Goal: Task Accomplishment & Management: Manage account settings

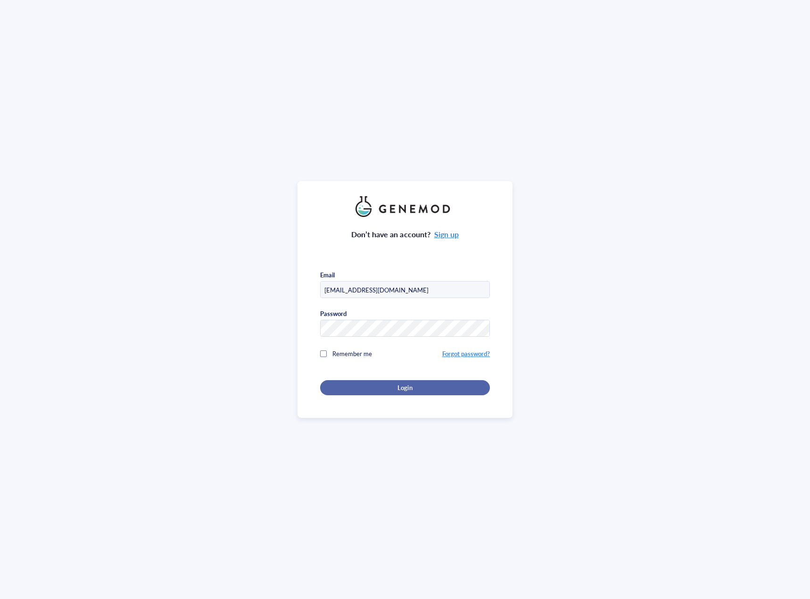
click at [410, 383] on span "Login" at bounding box center [405, 387] width 15 height 8
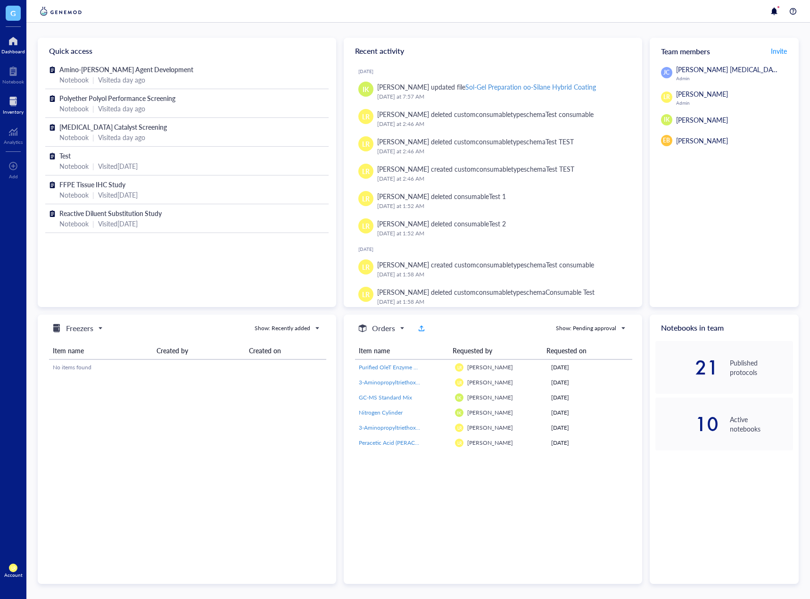
click at [8, 110] on div "Inventory" at bounding box center [13, 112] width 21 height 6
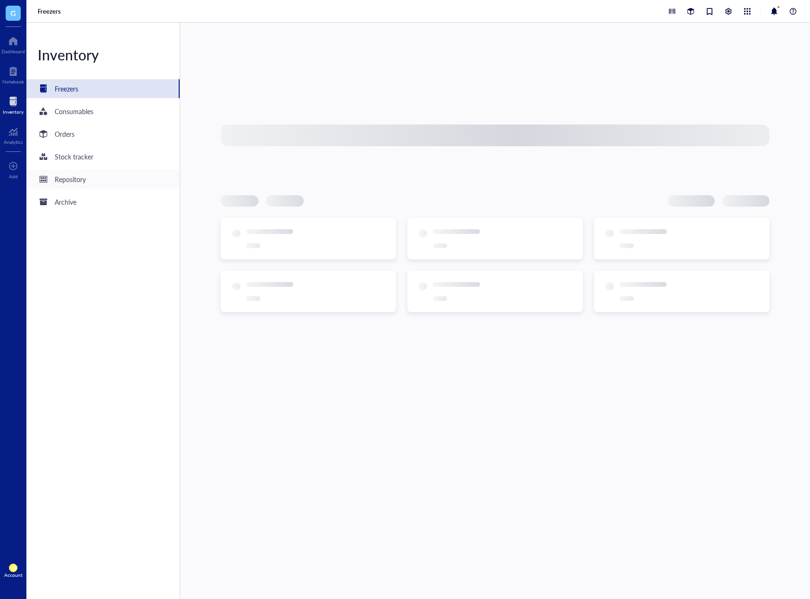
click at [91, 175] on div "Repository" at bounding box center [102, 179] width 153 height 19
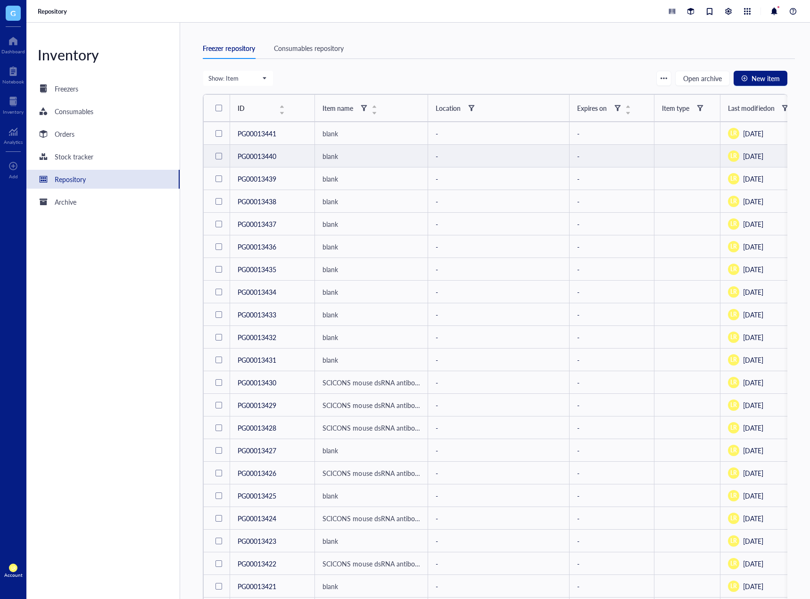
click at [216, 155] on div at bounding box center [219, 156] width 7 height 7
click at [452, 156] on div "Assign Location" at bounding box center [499, 156] width 126 height 10
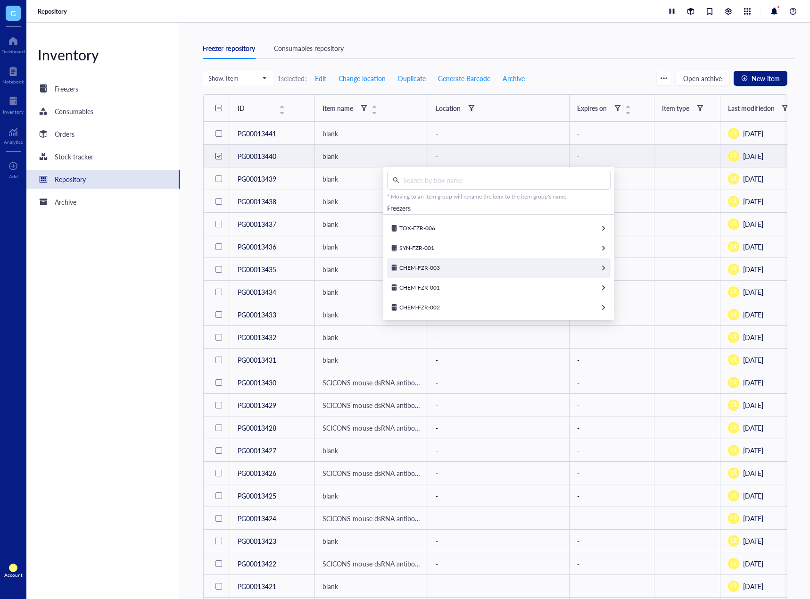
scroll to position [104, 0]
click at [481, 287] on div "CHEM-FZR-001" at bounding box center [499, 287] width 224 height 20
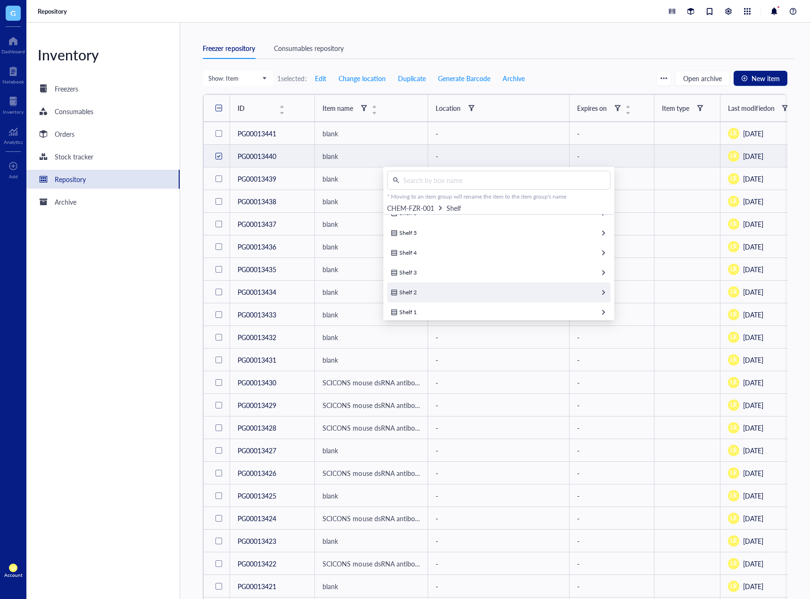
scroll to position [25, 0]
click at [484, 298] on div "Shelf 1" at bounding box center [499, 307] width 224 height 20
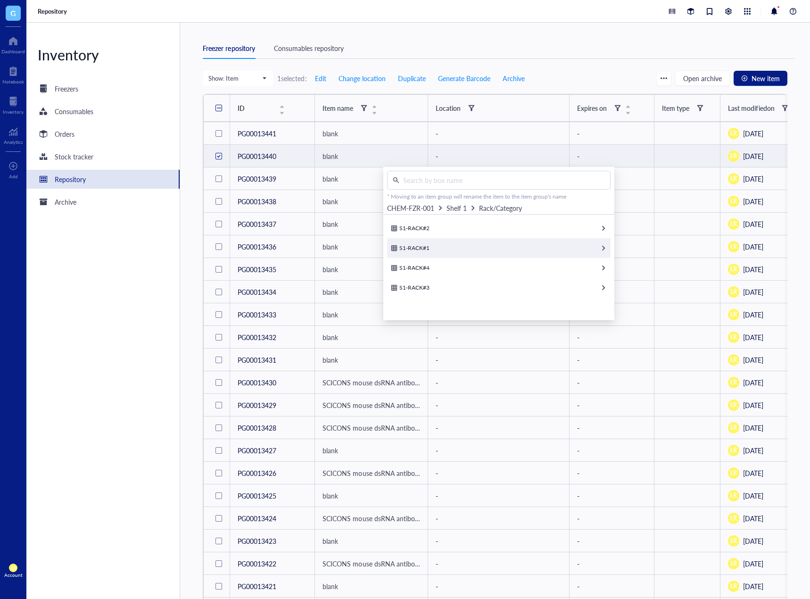
click at [482, 243] on div "S1-RACK#1" at bounding box center [499, 248] width 224 height 20
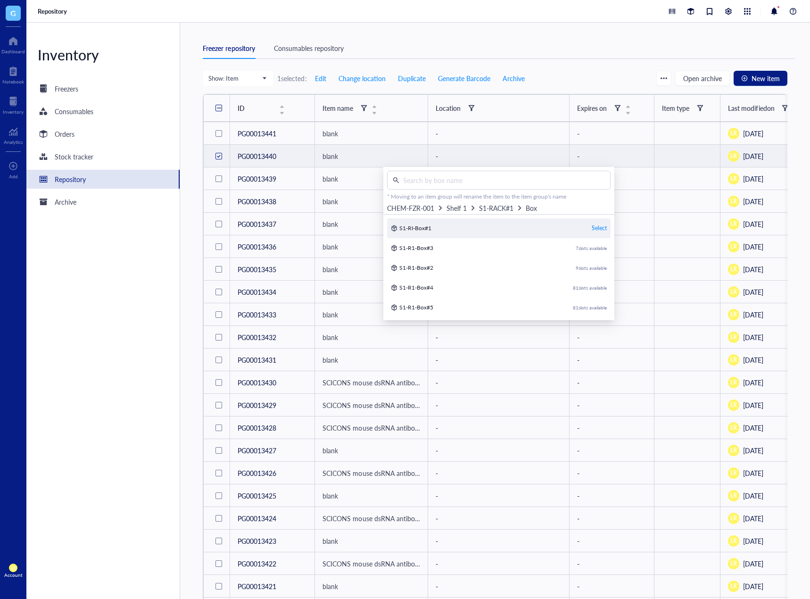
click at [598, 227] on div "Select" at bounding box center [599, 228] width 15 height 8
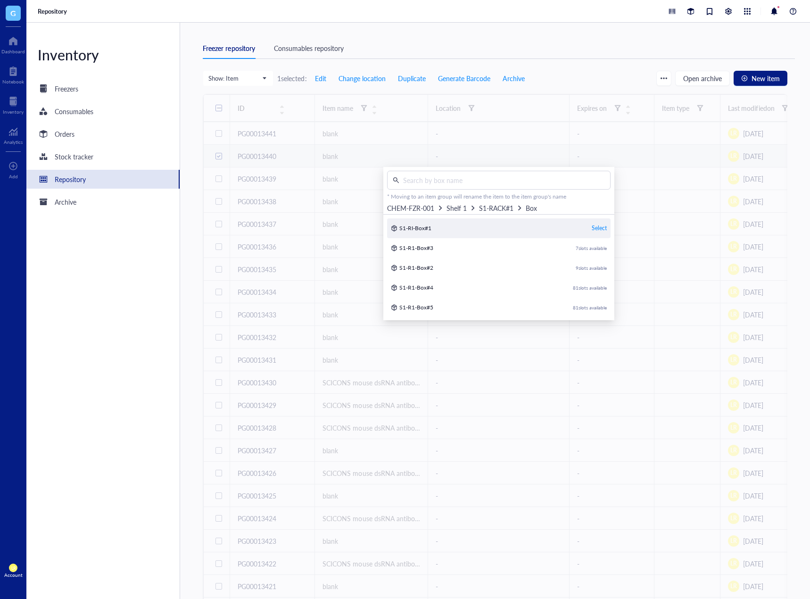
click at [594, 227] on div "Select" at bounding box center [599, 228] width 15 height 8
click at [592, 232] on div at bounding box center [495, 188] width 585 height 189
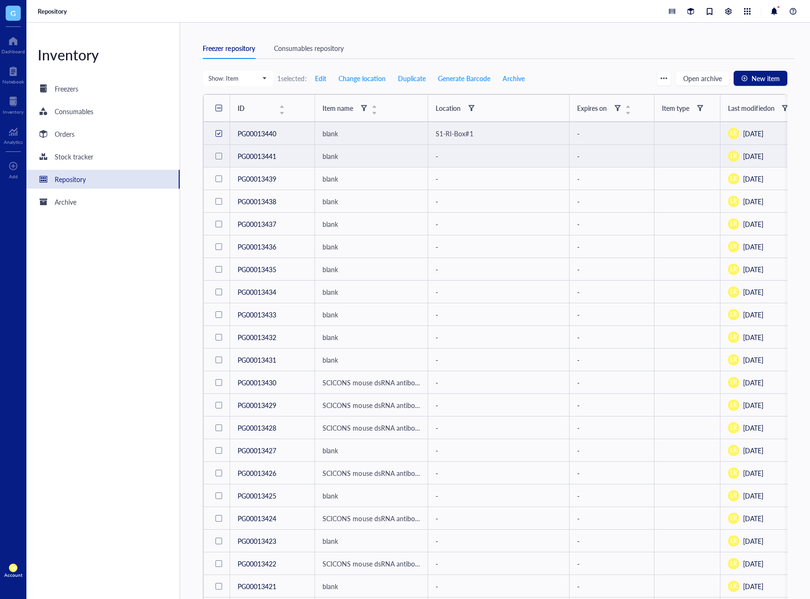
click at [216, 161] on div at bounding box center [218, 156] width 15 height 15
click at [217, 135] on div at bounding box center [219, 133] width 4 height 4
click at [460, 155] on div "Assign Location" at bounding box center [499, 156] width 126 height 10
click at [462, 239] on div "Shipped Items-01" at bounding box center [499, 241] width 224 height 20
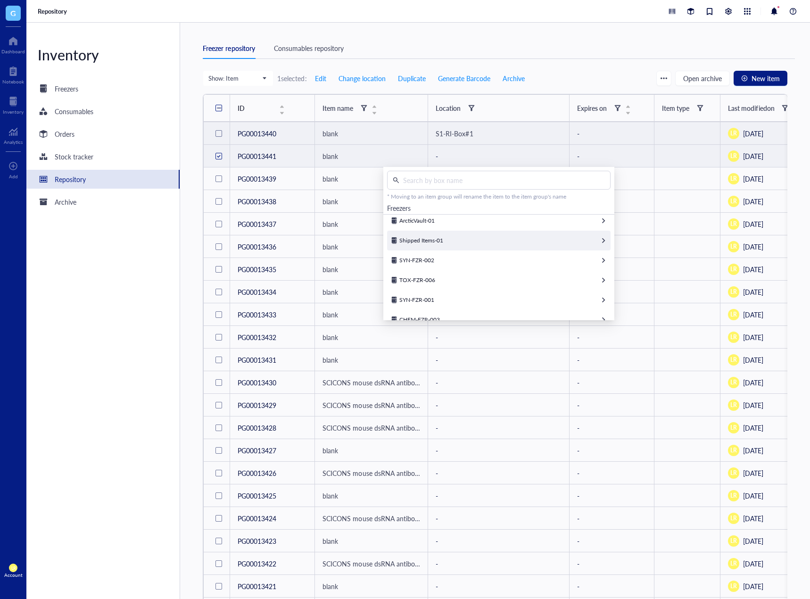
scroll to position [0, 0]
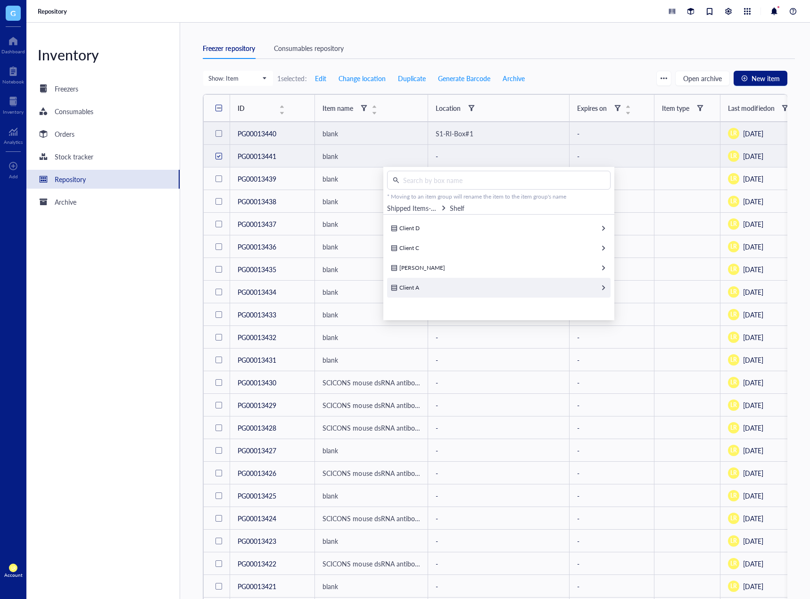
click at [439, 287] on div "Client A" at bounding box center [499, 288] width 224 height 20
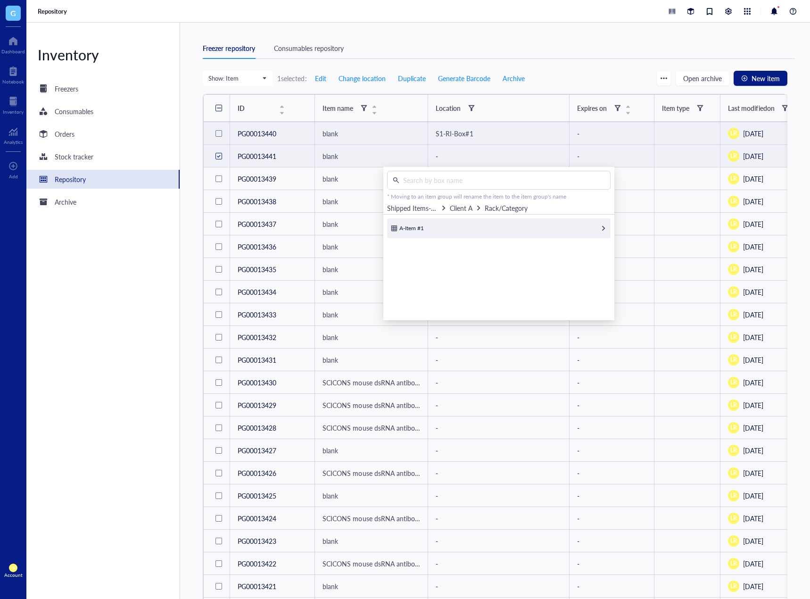
click at [444, 233] on div "A-Item #1" at bounding box center [499, 228] width 224 height 20
click at [75, 273] on div "Inventory Freezers Consumables Orders Stock tracker Repository Archive" at bounding box center [103, 311] width 154 height 576
click at [75, 100] on div "Inventory Freezers Consumables Orders Stock tracker Repository Archive" at bounding box center [103, 311] width 154 height 576
click at [76, 95] on div "Freezers" at bounding box center [102, 88] width 153 height 19
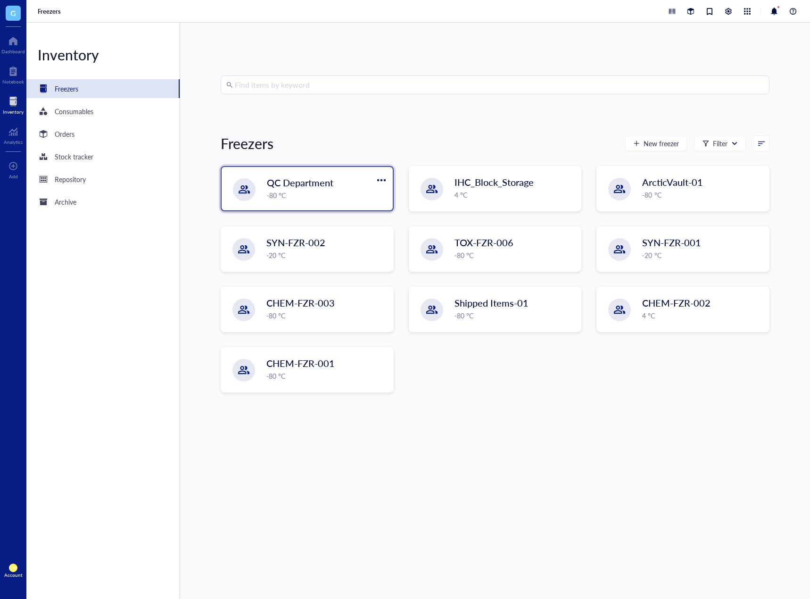
click at [305, 196] on div "-80 °C" at bounding box center [327, 195] width 120 height 10
click at [309, 196] on div "-80 °C" at bounding box center [326, 195] width 121 height 10
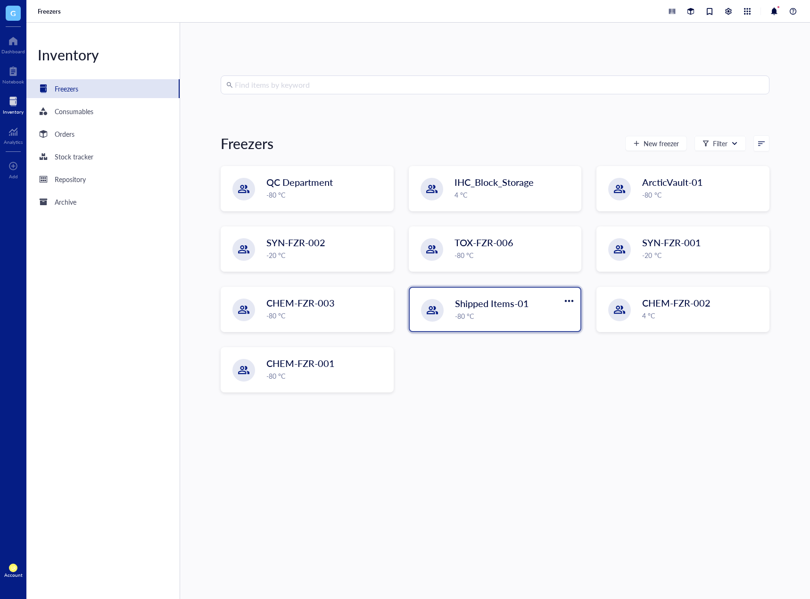
click at [494, 299] on span "Shipped Items-01" at bounding box center [492, 303] width 74 height 13
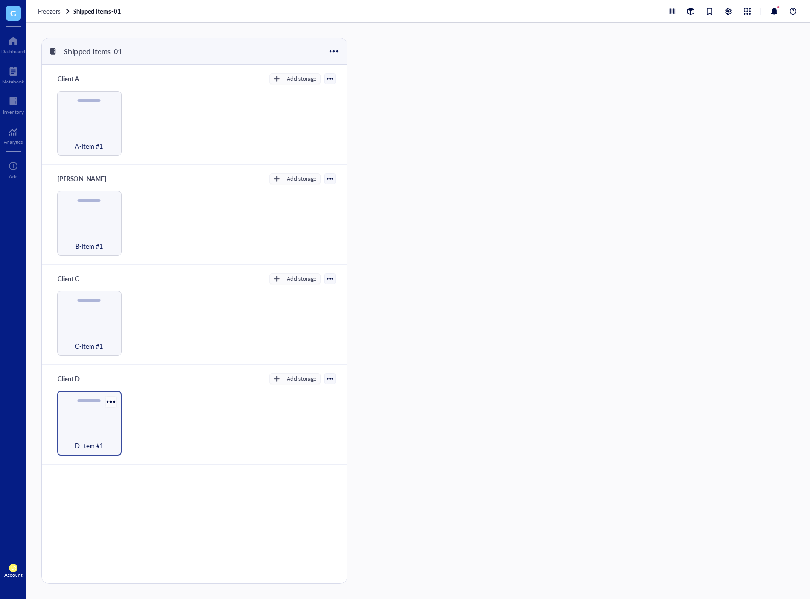
click at [114, 406] on div at bounding box center [111, 402] width 14 height 14
click at [139, 469] on div "Archive" at bounding box center [132, 472] width 21 height 8
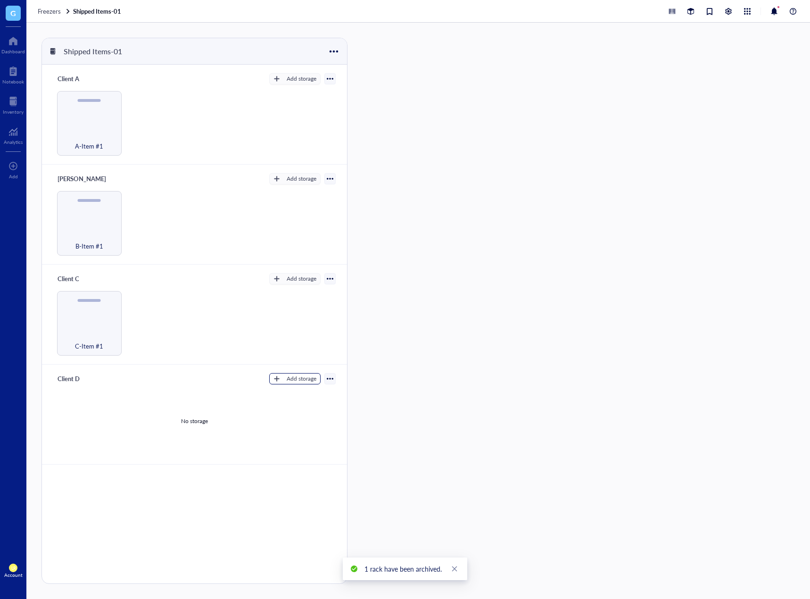
click at [300, 384] on button "Add storage" at bounding box center [294, 378] width 51 height 11
click at [298, 413] on span "Category" at bounding box center [303, 410] width 54 height 10
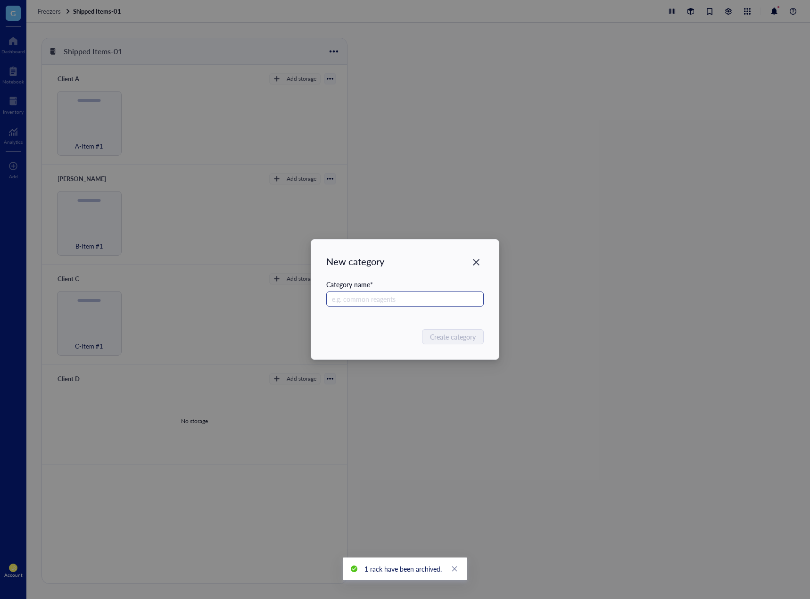
click at [379, 299] on input "text" at bounding box center [405, 298] width 158 height 15
click at [354, 297] on input "D-Item#1" at bounding box center [405, 298] width 158 height 15
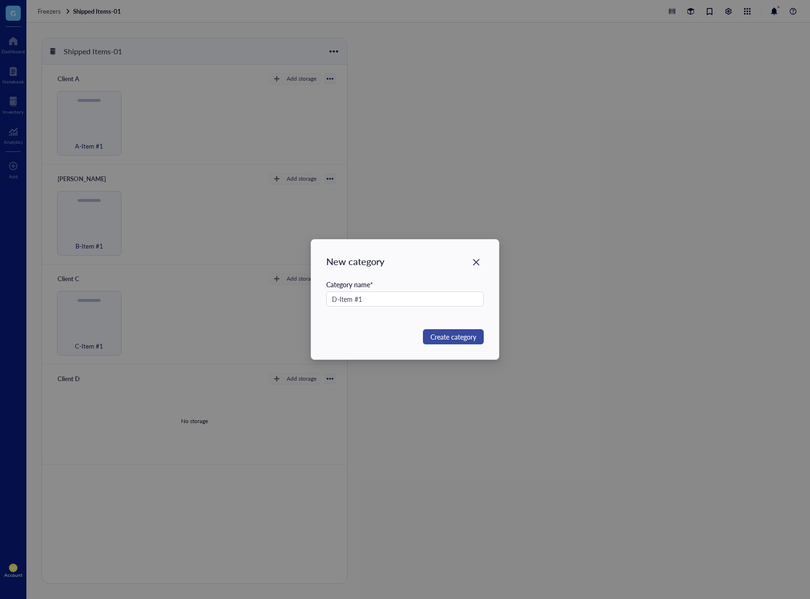
type input "D-Item #1"
click at [459, 338] on span "Create category" at bounding box center [454, 337] width 46 height 10
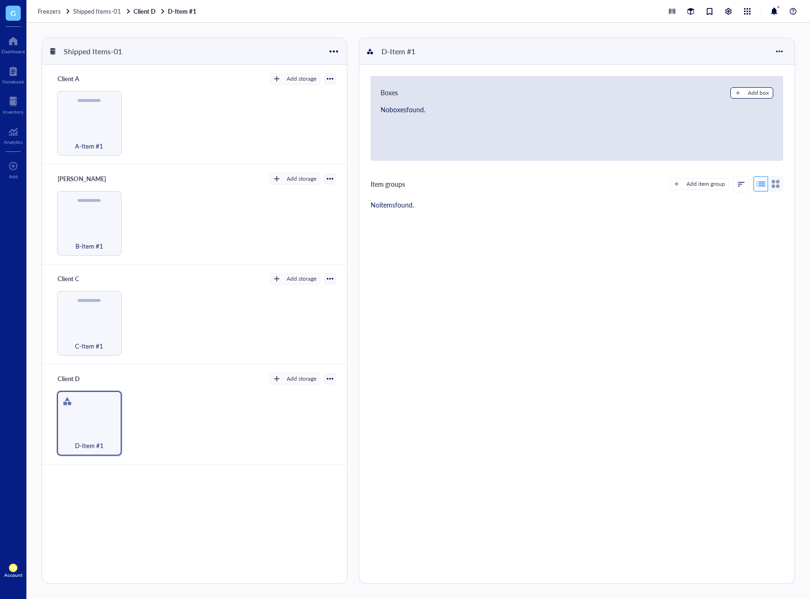
click at [763, 96] on div "Add box" at bounding box center [758, 93] width 21 height 8
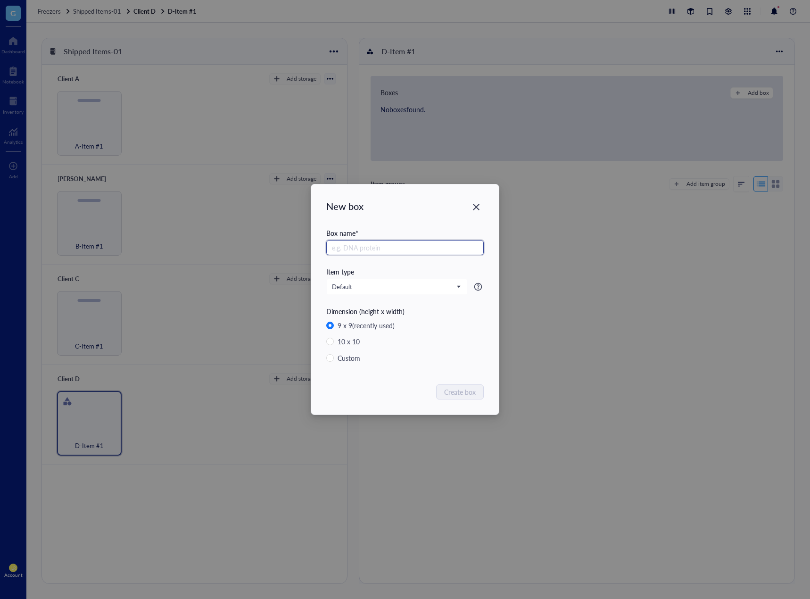
click at [406, 244] on input "text" at bounding box center [405, 247] width 158 height 15
type input "B"
type input "D-Item Box 1"
click at [453, 385] on button "Create box" at bounding box center [460, 391] width 47 height 15
click at [454, 390] on span "Create box" at bounding box center [461, 392] width 32 height 10
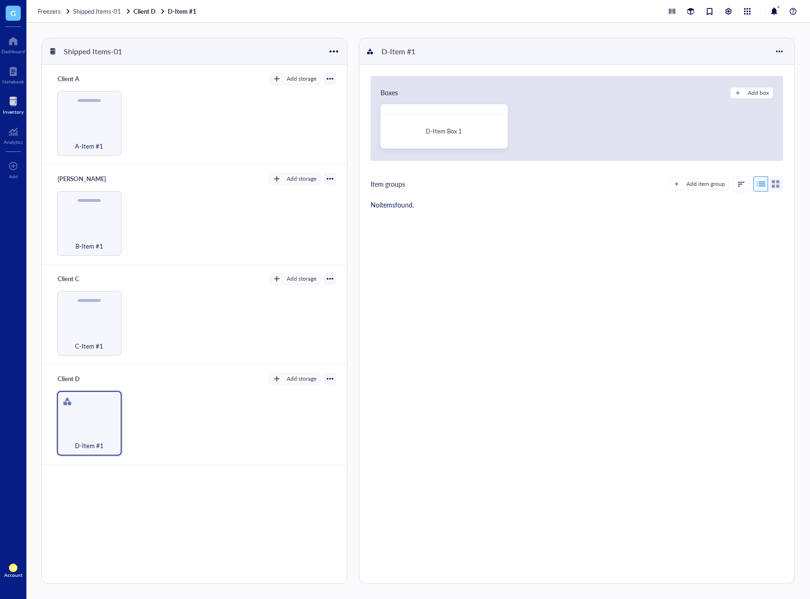
click at [4, 111] on div "Inventory" at bounding box center [13, 112] width 21 height 6
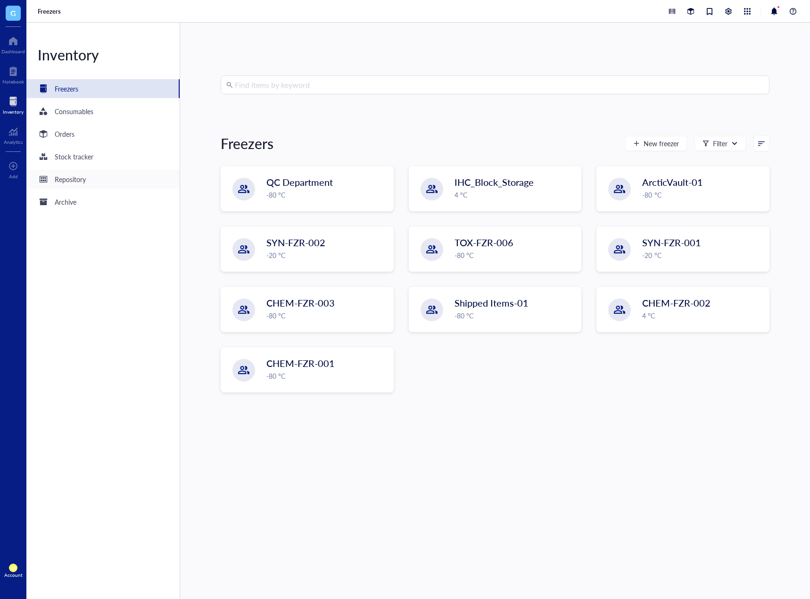
click at [71, 178] on div "Repository" at bounding box center [70, 179] width 31 height 10
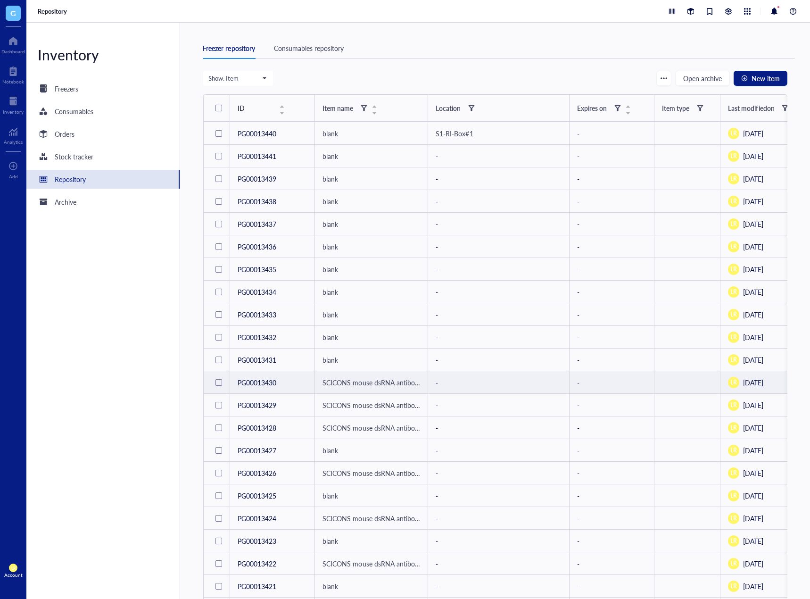
click at [220, 385] on div at bounding box center [219, 382] width 7 height 7
click at [467, 384] on div "Assign Location" at bounding box center [499, 382] width 126 height 10
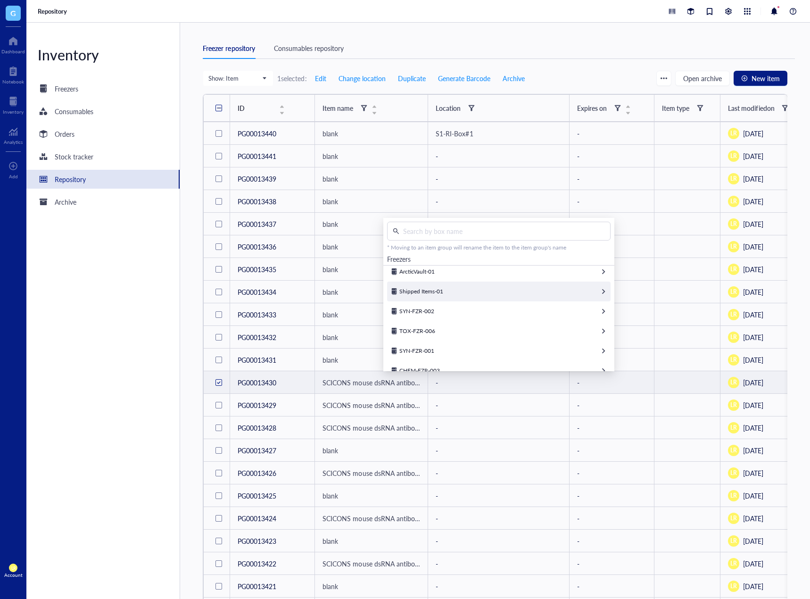
click at [454, 293] on div "Shipped Items-01" at bounding box center [499, 292] width 224 height 20
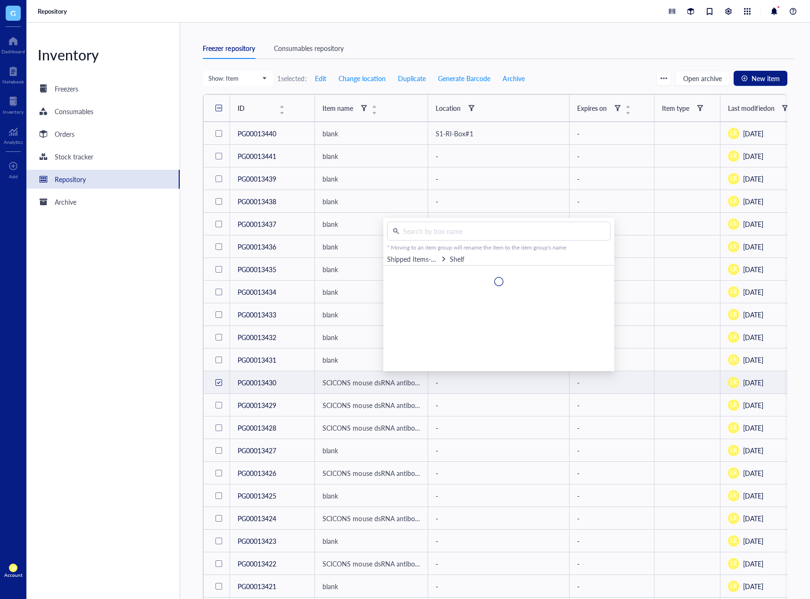
scroll to position [0, 0]
click at [459, 277] on div "Client D" at bounding box center [499, 279] width 224 height 20
click at [485, 281] on div "D-Item #1" at bounding box center [499, 279] width 224 height 20
click at [103, 413] on div "Inventory Freezers Consumables Orders Stock tracker Repository Archive" at bounding box center [103, 311] width 154 height 576
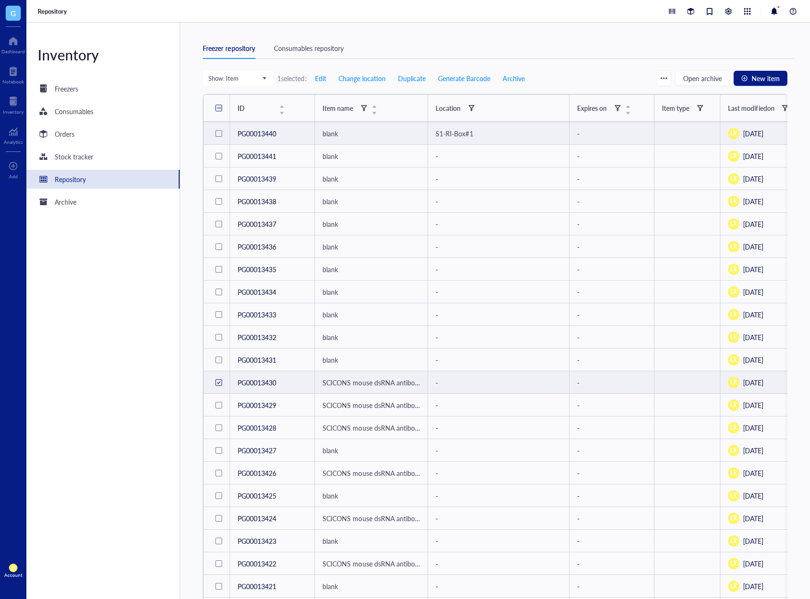
click at [218, 136] on div at bounding box center [219, 133] width 7 height 7
click at [355, 81] on span "Change location" at bounding box center [362, 79] width 47 height 8
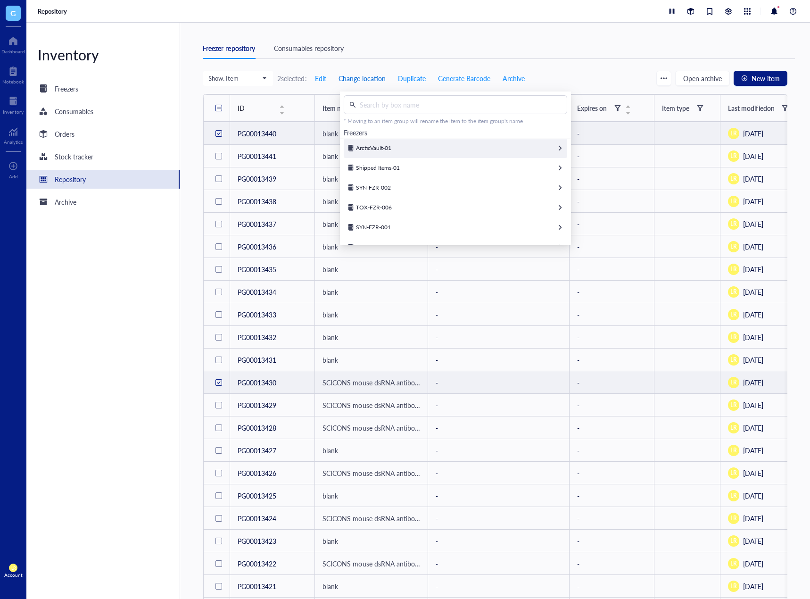
scroll to position [47, 0]
click at [391, 174] on div "Shipped Items-01" at bounding box center [456, 165] width 224 height 20
click at [416, 150] on div "Client D" at bounding box center [456, 153] width 224 height 20
click at [446, 159] on div "D-Item #1" at bounding box center [456, 153] width 224 height 20
